Goal: Task Accomplishment & Management: Manage account settings

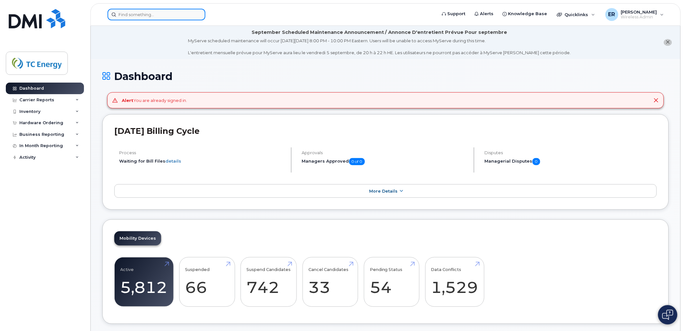
click at [174, 17] on input at bounding box center [156, 15] width 98 height 12
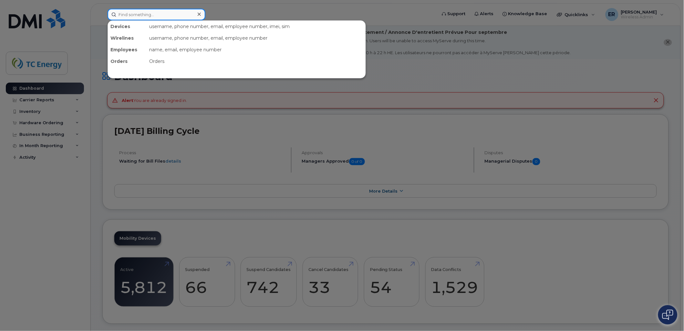
paste input "5580440845"
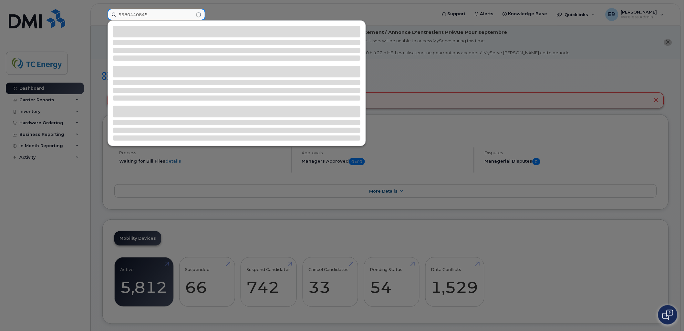
type input "5580440845"
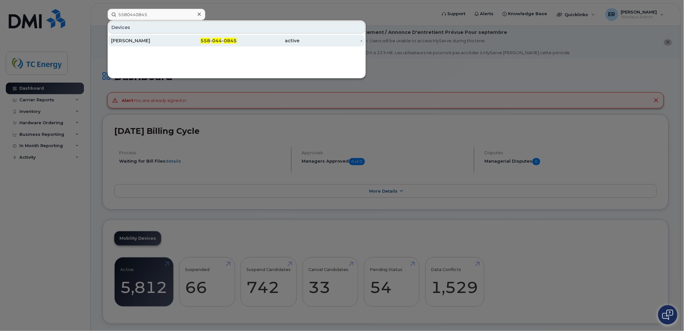
click at [174, 37] on div "[PERSON_NAME]" at bounding box center [205, 41] width 63 height 12
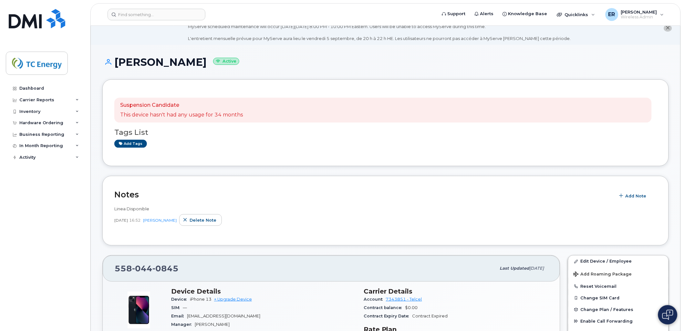
scroll to position [36, 0]
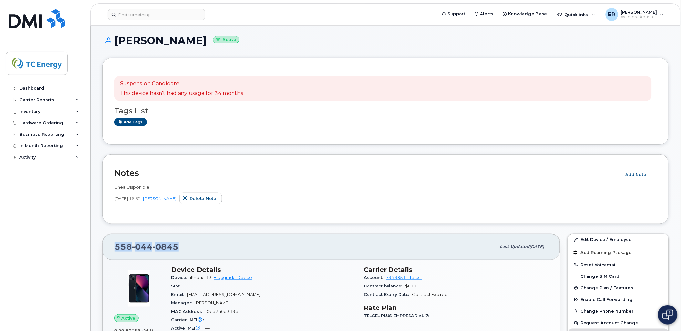
drag, startPoint x: 177, startPoint y: 245, endPoint x: 105, endPoint y: 244, distance: 72.0
click at [104, 245] on div "558 044 0845 Last updated Jul 06, 2025" at bounding box center [331, 247] width 457 height 26
copy span "558 044 0845"
click at [604, 239] on link "Edit Device / Employee" at bounding box center [618, 240] width 100 height 12
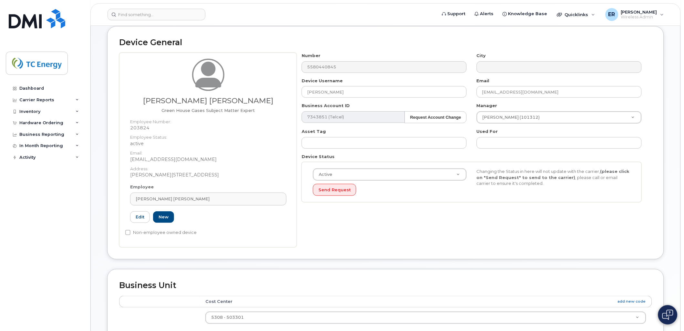
scroll to position [72, 0]
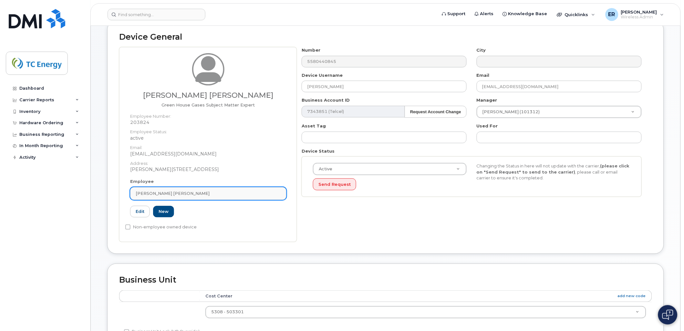
click at [275, 188] on link "[PERSON_NAME] [PERSON_NAME]" at bounding box center [208, 193] width 156 height 13
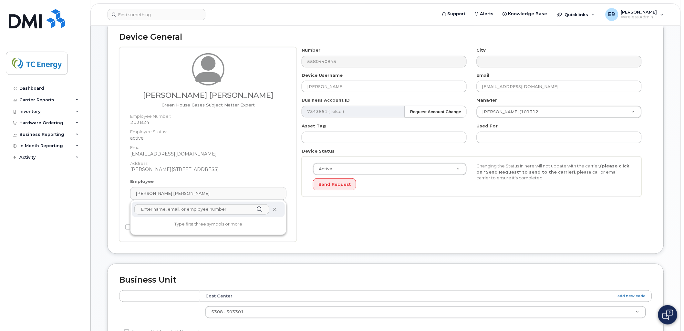
click at [275, 210] on icon at bounding box center [274, 210] width 4 height 4
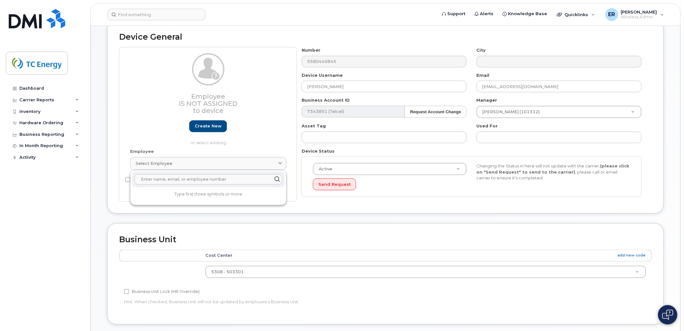
click at [211, 179] on input "text" at bounding box center [208, 179] width 148 height 10
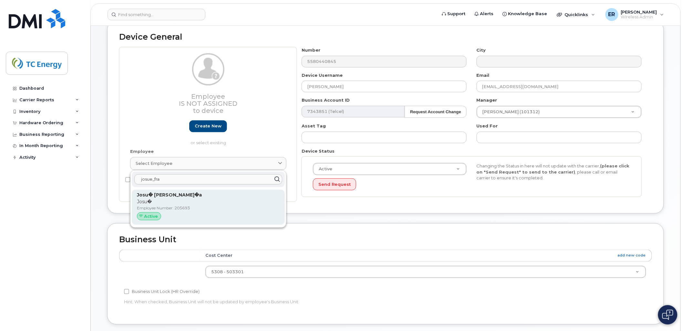
type input "josue_fra"
click at [170, 201] on p "Josu�" at bounding box center [208, 202] width 143 height 7
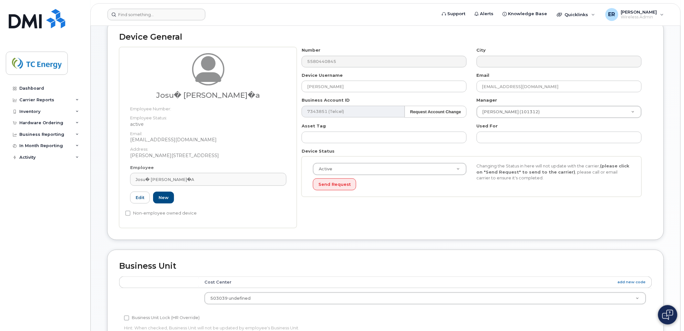
type input "205693"
type input "Josu� [PERSON_NAME]�a"
type input "[EMAIL_ADDRESS][DOMAIN_NAME]"
type input "4119959"
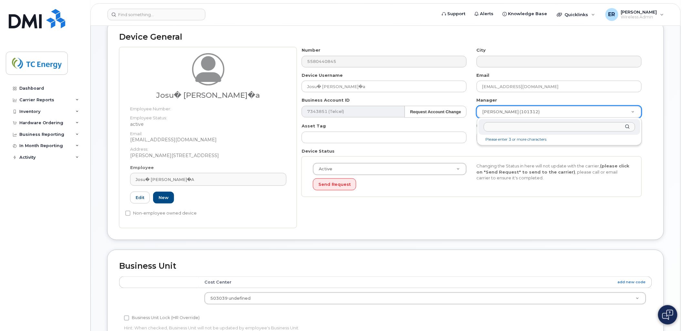
click at [625, 126] on div at bounding box center [559, 127] width 162 height 16
click at [503, 141] on li "Please enter 3 or more characters" at bounding box center [559, 139] width 159 height 7
click at [498, 126] on input "text" at bounding box center [559, 126] width 151 height 9
type input "a"
click at [502, 126] on input "text" at bounding box center [559, 126] width 151 height 9
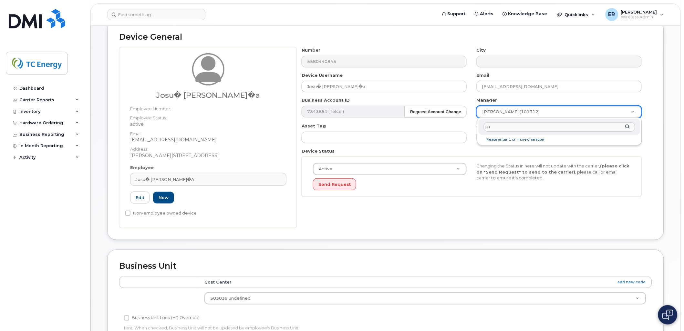
type input "p"
type input "S"
type input "P"
type input "[PERSON_NAME]"
type input "1385070"
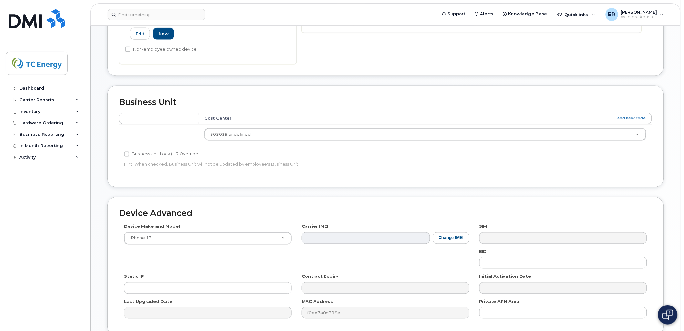
scroll to position [294, 0]
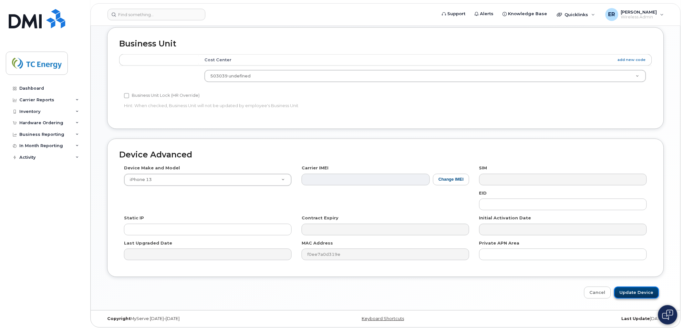
click at [643, 296] on input "Update Device" at bounding box center [636, 293] width 45 height 12
type input "Saving..."
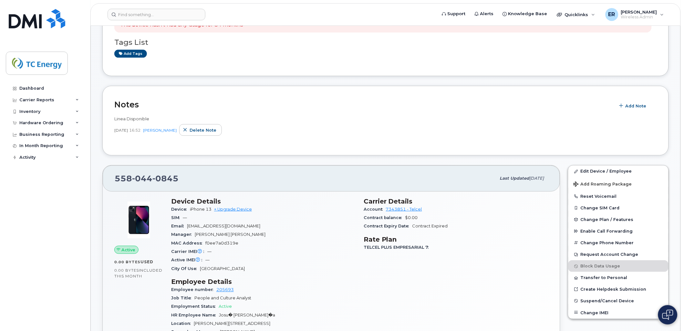
scroll to position [107, 0]
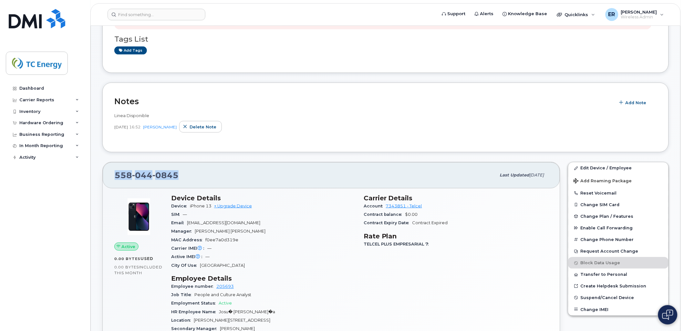
drag, startPoint x: 171, startPoint y: 174, endPoint x: 106, endPoint y: 172, distance: 65.9
click at [106, 172] on div "558 044 0845 Last updated Aug 29, 2025" at bounding box center [331, 175] width 457 height 26
